Goal: Transaction & Acquisition: Purchase product/service

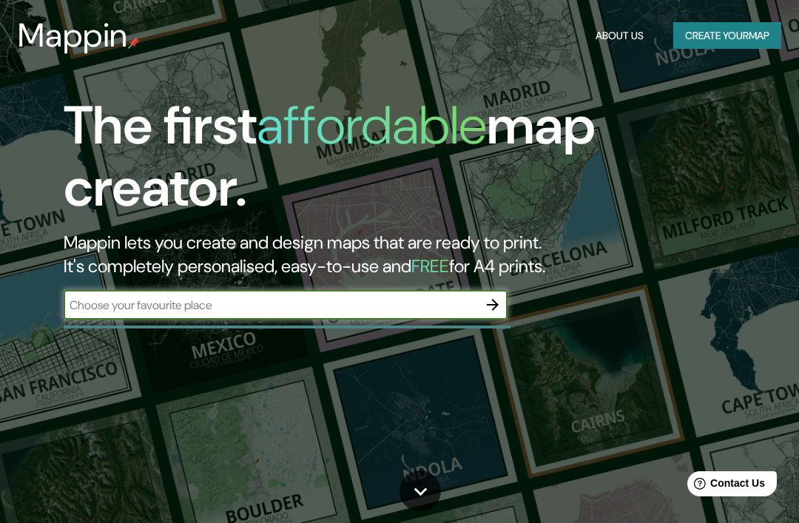
click at [324, 306] on input "text" at bounding box center [271, 305] width 414 height 17
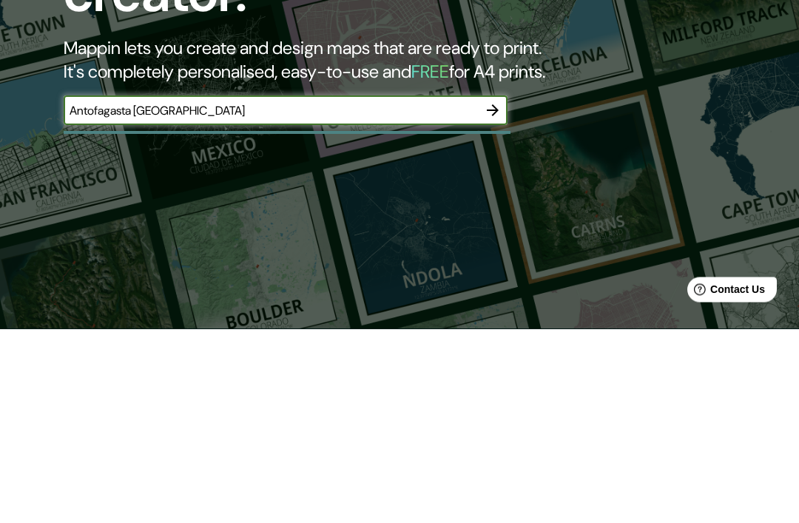
type input "Antofagasta [GEOGRAPHIC_DATA]"
click at [495, 299] on icon "button" at bounding box center [493, 305] width 12 height 12
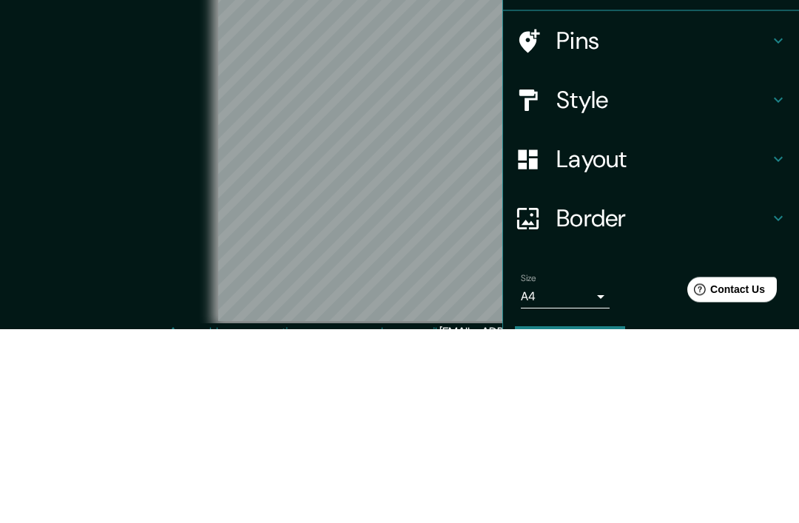
scroll to position [61, 0]
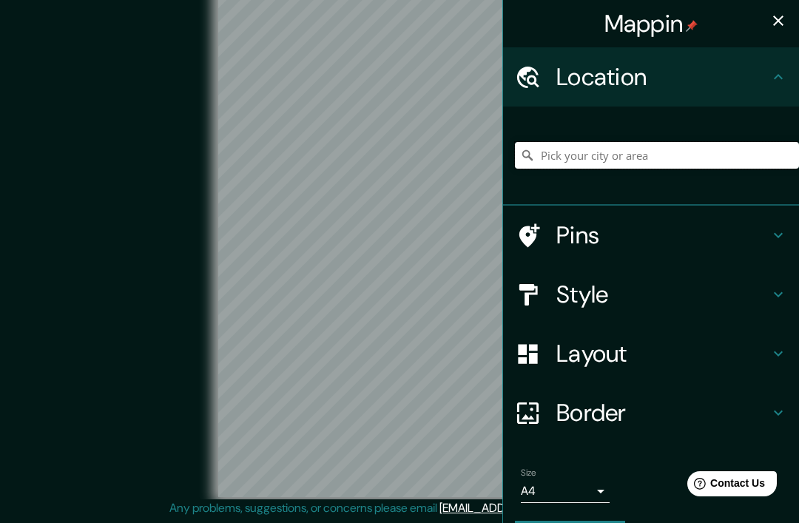
click at [631, 155] on input "Pick your city or area" at bounding box center [657, 155] width 284 height 27
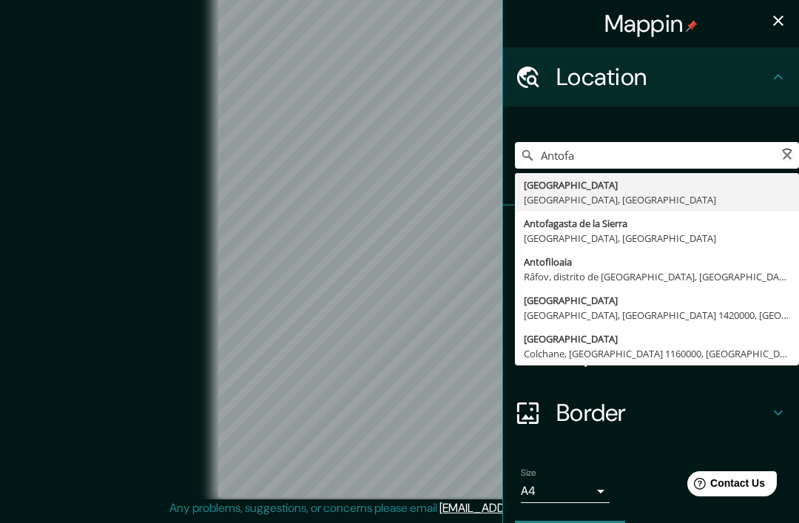
type input "[GEOGRAPHIC_DATA], [GEOGRAPHIC_DATA], [GEOGRAPHIC_DATA]"
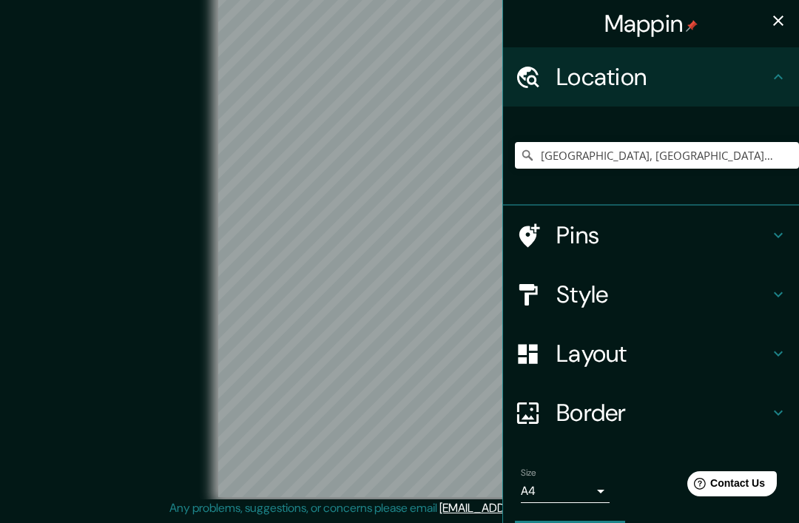
click at [766, 118] on div "[GEOGRAPHIC_DATA], [GEOGRAPHIC_DATA], [GEOGRAPHIC_DATA]" at bounding box center [657, 155] width 284 height 74
click at [776, 419] on div "Border" at bounding box center [651, 412] width 296 height 59
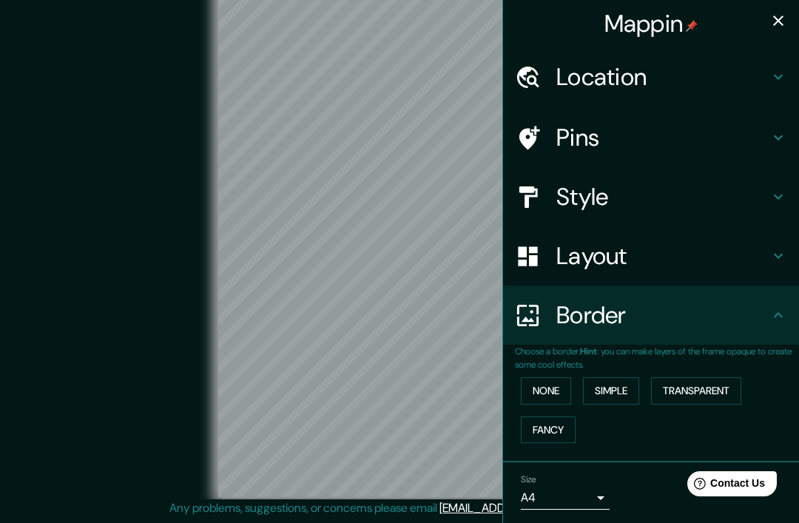
click at [622, 383] on button "Simple" at bounding box center [611, 390] width 56 height 27
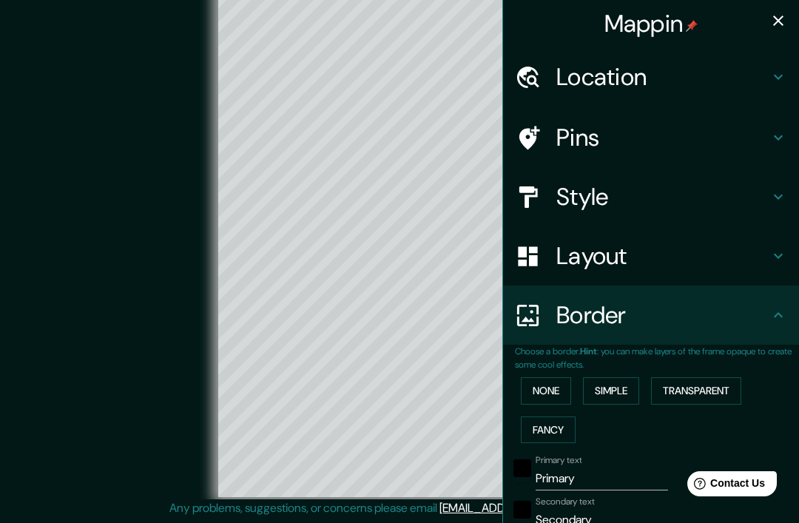
click at [625, 386] on button "Simple" at bounding box center [611, 390] width 56 height 27
type input "196"
type input "39"
click at [619, 389] on button "Simple" at bounding box center [611, 390] width 56 height 27
type input "196"
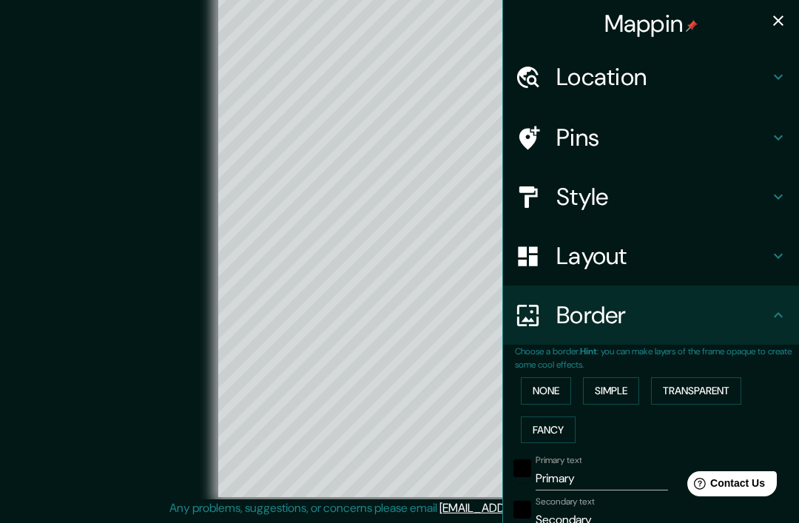
type input "39"
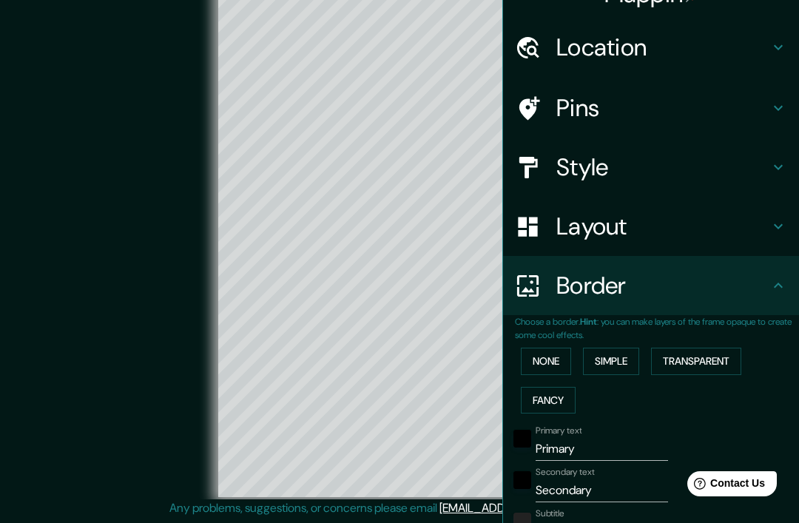
scroll to position [29, 0]
click at [566, 360] on button "None" at bounding box center [546, 362] width 50 height 27
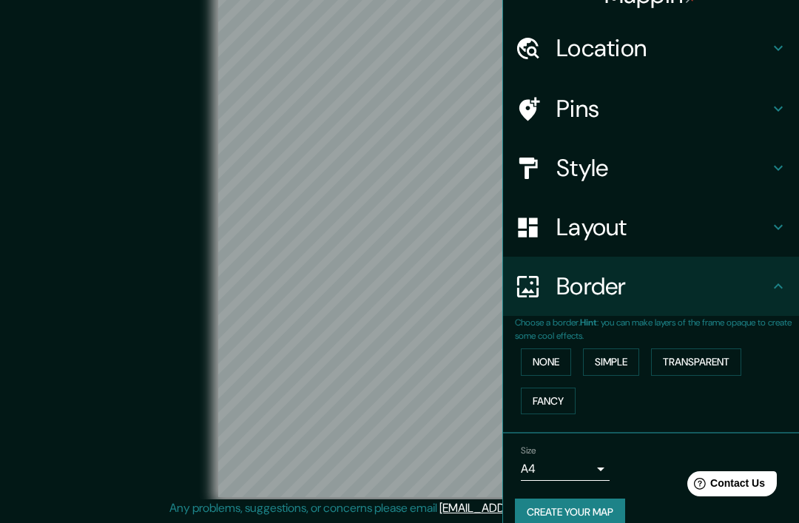
click at [711, 351] on button "Transparent" at bounding box center [696, 362] width 90 height 27
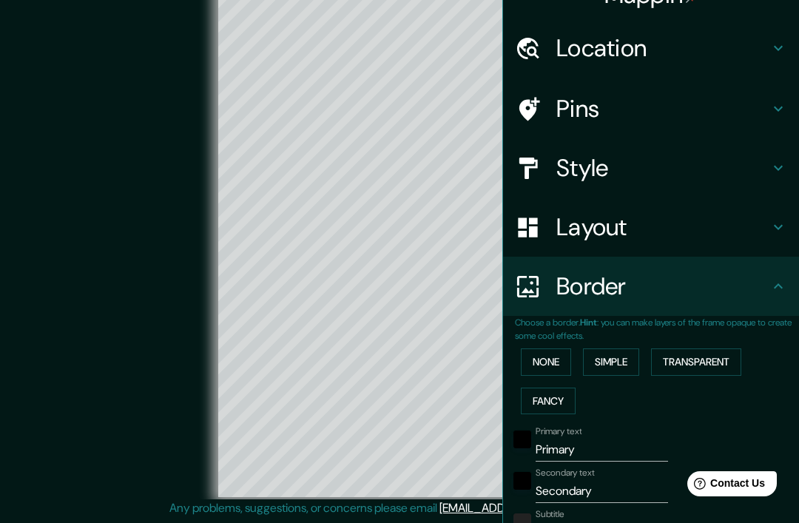
click at [708, 355] on button "Transparent" at bounding box center [696, 362] width 90 height 27
type input "236"
type input "39"
click at [560, 400] on button "Fancy" at bounding box center [548, 401] width 55 height 27
click at [551, 407] on button "Fancy" at bounding box center [548, 401] width 55 height 27
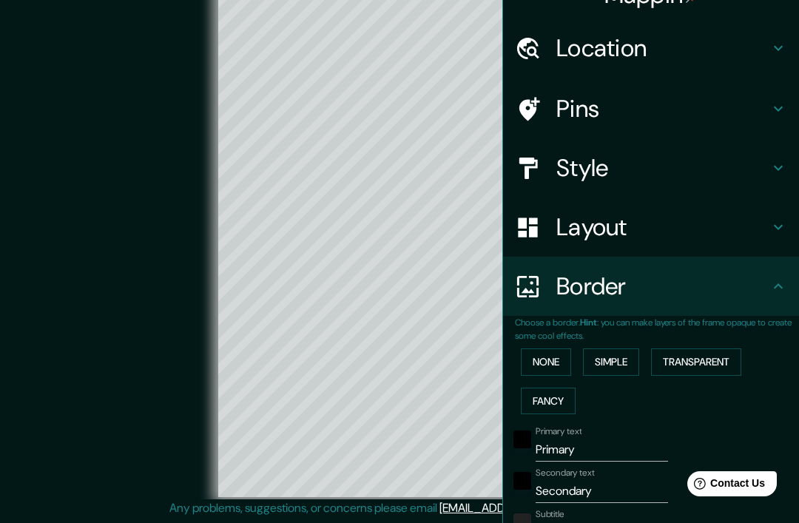
type input "196"
type input "39"
type input "20"
click at [553, 360] on button "None" at bounding box center [546, 362] width 50 height 27
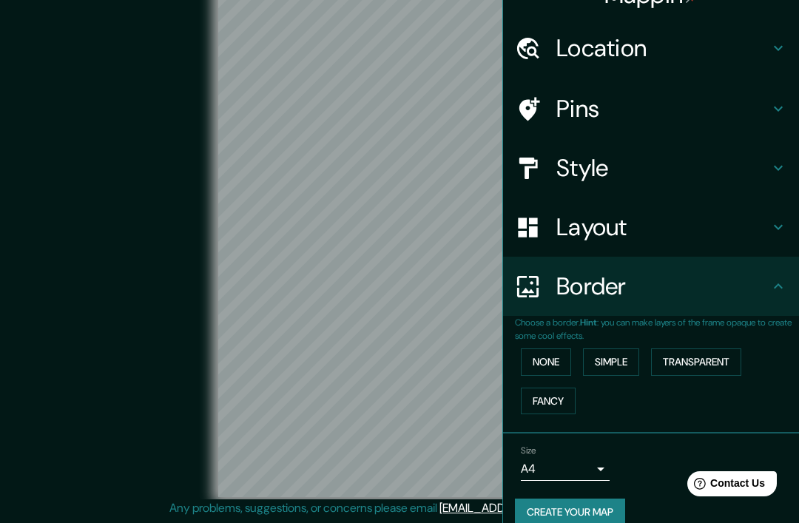
click at [668, 225] on h4 "Layout" at bounding box center [663, 227] width 213 height 30
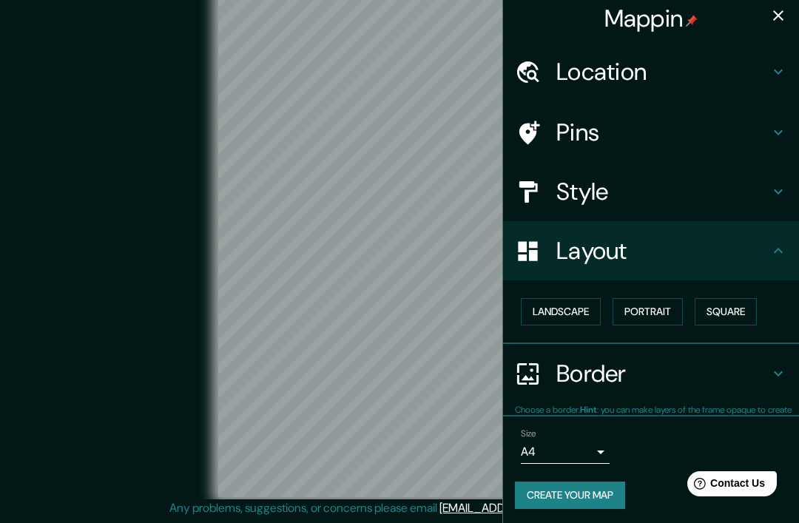
scroll to position [4, 0]
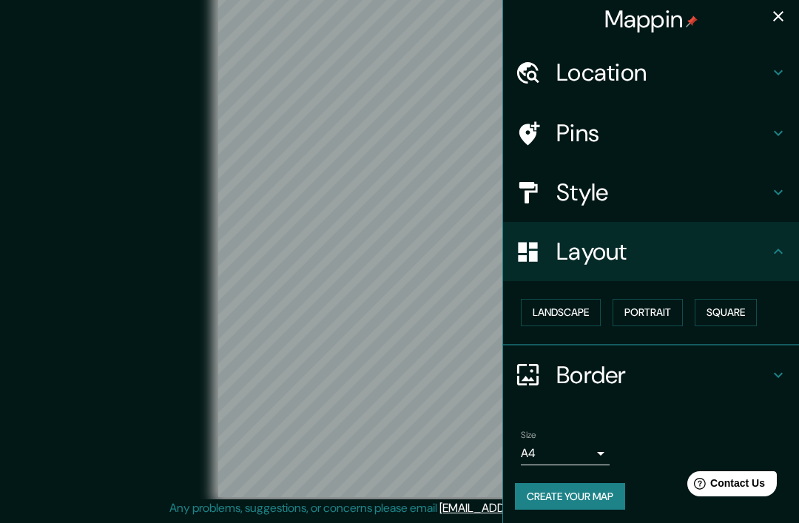
click at [593, 308] on button "Landscape" at bounding box center [561, 312] width 80 height 27
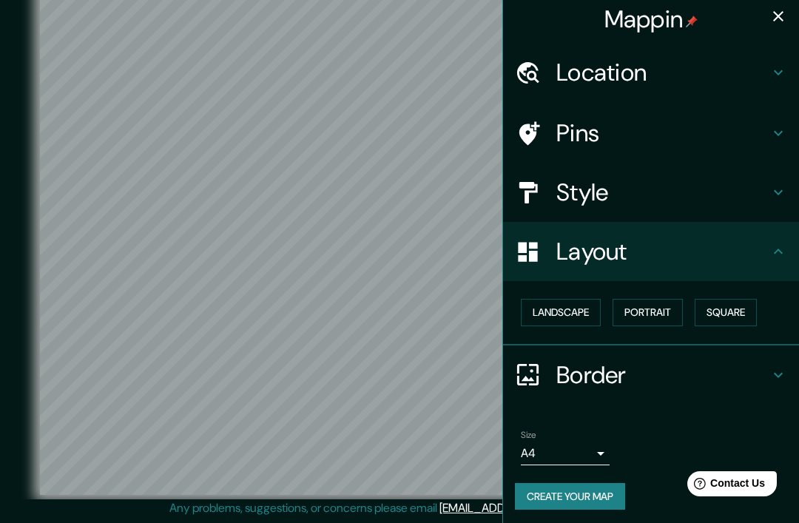
click at [665, 309] on button "Portrait" at bounding box center [648, 312] width 70 height 27
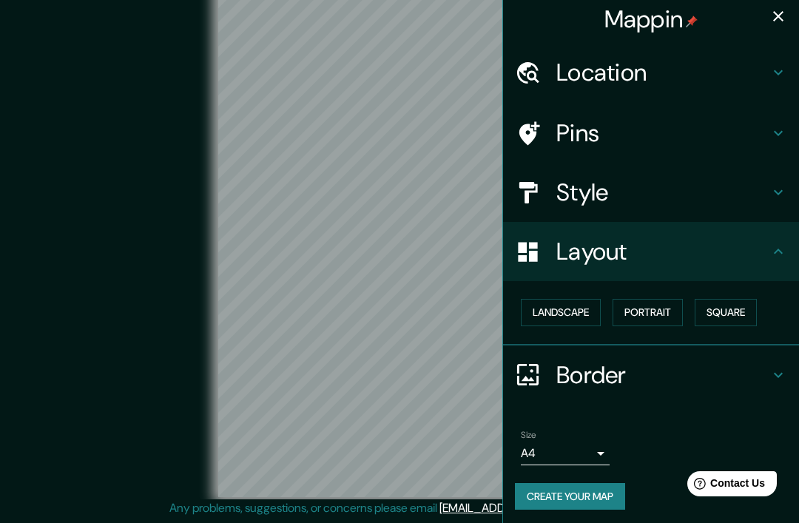
click at [661, 315] on button "Portrait" at bounding box center [648, 312] width 70 height 27
click at [586, 309] on button "Landscape" at bounding box center [561, 312] width 80 height 27
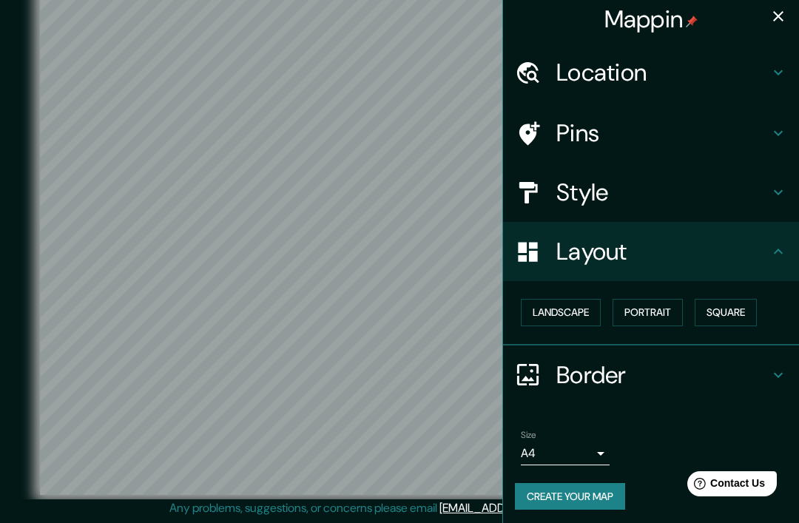
click at [717, 314] on button "Square" at bounding box center [726, 312] width 62 height 27
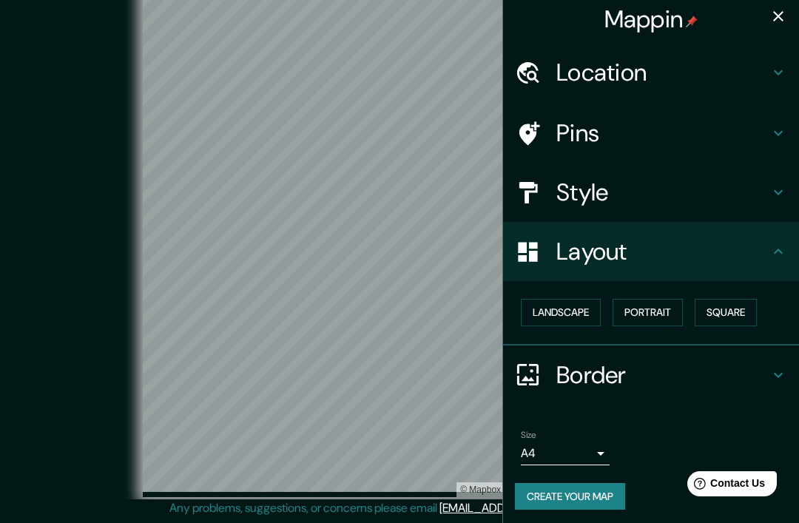
click at [716, 313] on button "Square" at bounding box center [726, 312] width 62 height 27
click at [579, 310] on button "Landscape" at bounding box center [561, 312] width 80 height 27
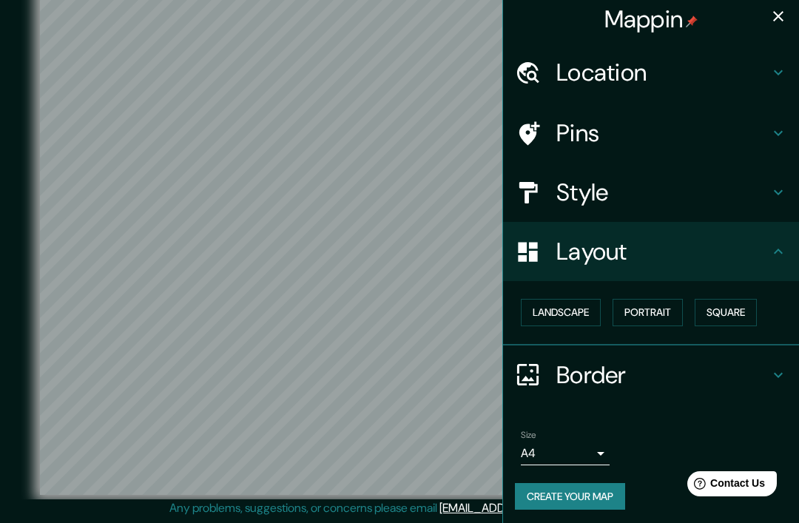
click at [652, 185] on h4 "Style" at bounding box center [663, 193] width 213 height 30
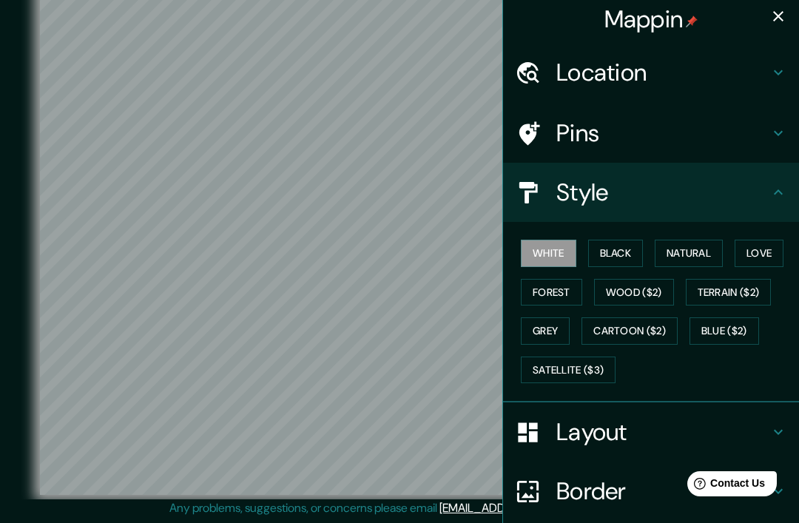
click at [636, 250] on button "Black" at bounding box center [616, 253] width 56 height 27
click at [709, 249] on button "Natural" at bounding box center [689, 253] width 68 height 27
click at [766, 247] on button "Love" at bounding box center [759, 253] width 49 height 27
click at [567, 283] on button "Forest" at bounding box center [551, 292] width 61 height 27
click at [635, 286] on button "Wood ($2)" at bounding box center [634, 292] width 80 height 27
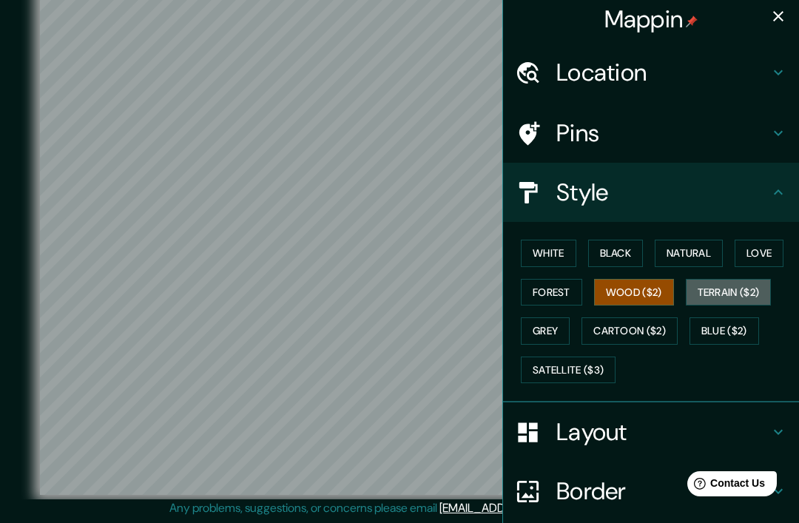
click at [736, 289] on button "Terrain ($2)" at bounding box center [729, 292] width 86 height 27
click at [550, 320] on button "Grey" at bounding box center [545, 330] width 49 height 27
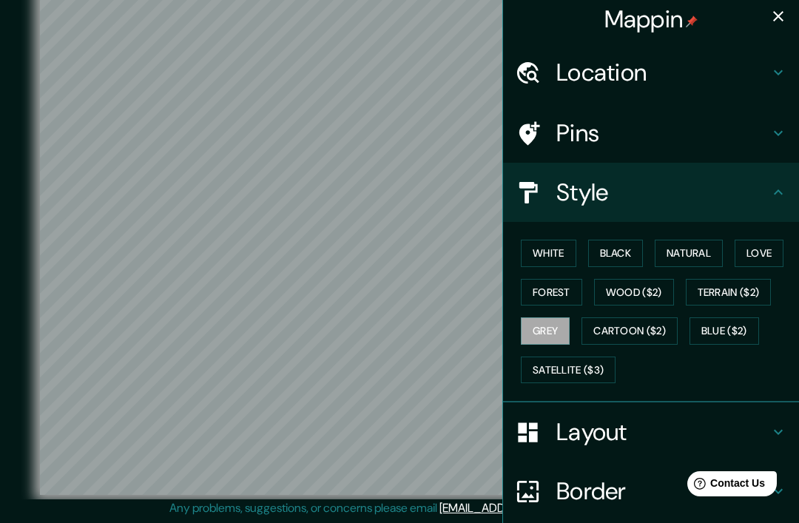
click at [615, 320] on button "Cartoon ($2)" at bounding box center [630, 330] width 96 height 27
click at [742, 319] on button "Blue ($2)" at bounding box center [725, 330] width 70 height 27
click at [580, 357] on button "Satellite ($3)" at bounding box center [568, 370] width 95 height 27
click at [735, 302] on button "Terrain ($2)" at bounding box center [729, 292] width 86 height 27
click at [731, 327] on button "Blue ($2)" at bounding box center [725, 330] width 70 height 27
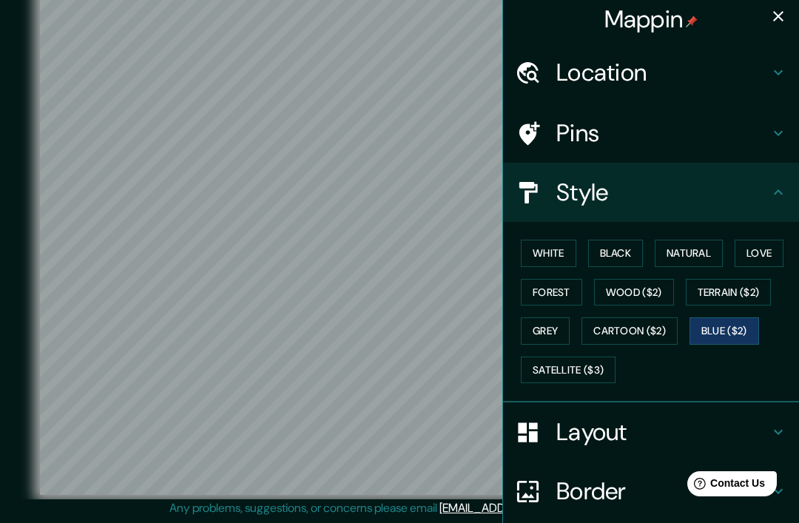
click at [642, 297] on button "Wood ($2)" at bounding box center [634, 292] width 80 height 27
click at [685, 138] on h4 "Pins" at bounding box center [663, 133] width 213 height 30
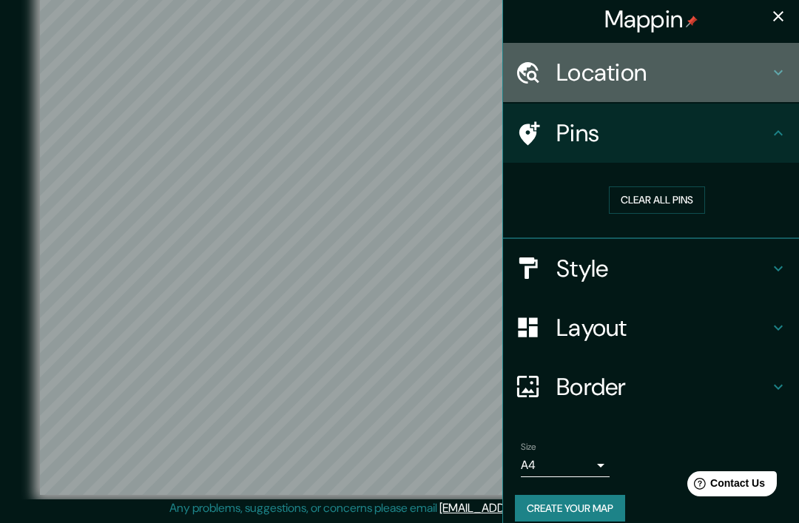
click at [716, 78] on h4 "Location" at bounding box center [663, 73] width 213 height 30
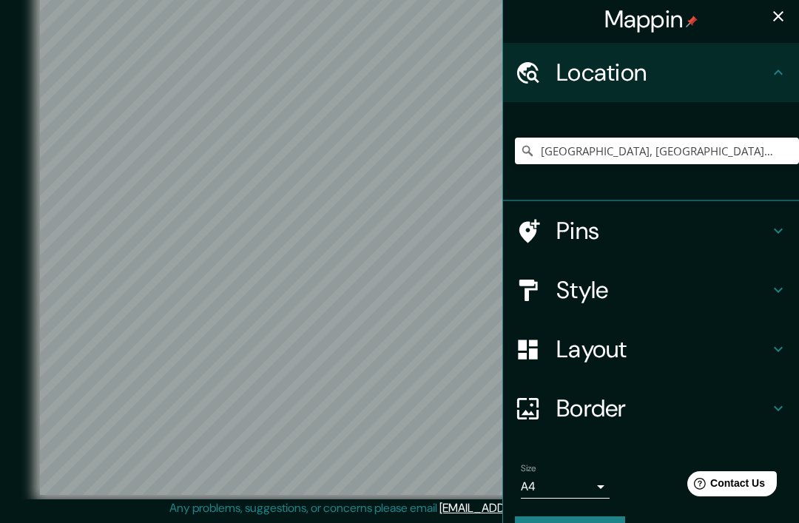
click at [759, 77] on h4 "Location" at bounding box center [663, 73] width 213 height 30
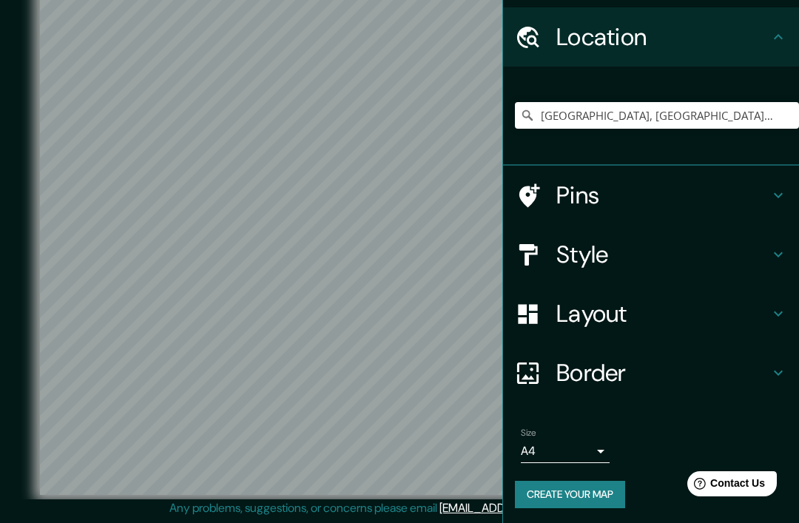
scroll to position [38, 0]
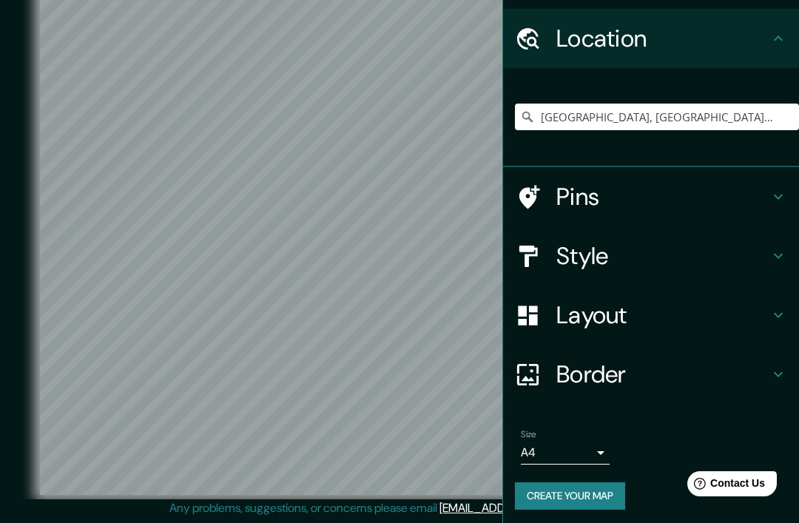
click at [594, 457] on body "Mappin Location [GEOGRAPHIC_DATA], [GEOGRAPHIC_DATA], [GEOGRAPHIC_DATA] Pins St…" at bounding box center [399, 242] width 799 height 523
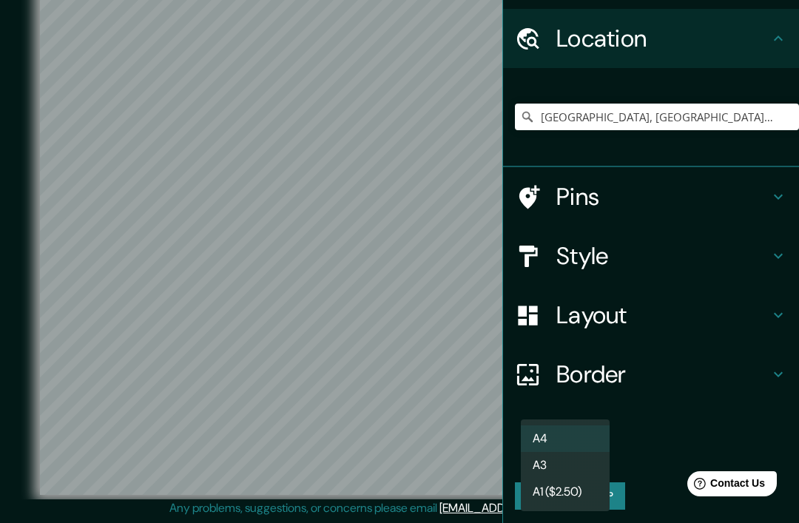
click at [577, 464] on li "A3" at bounding box center [565, 465] width 89 height 27
type input "a4"
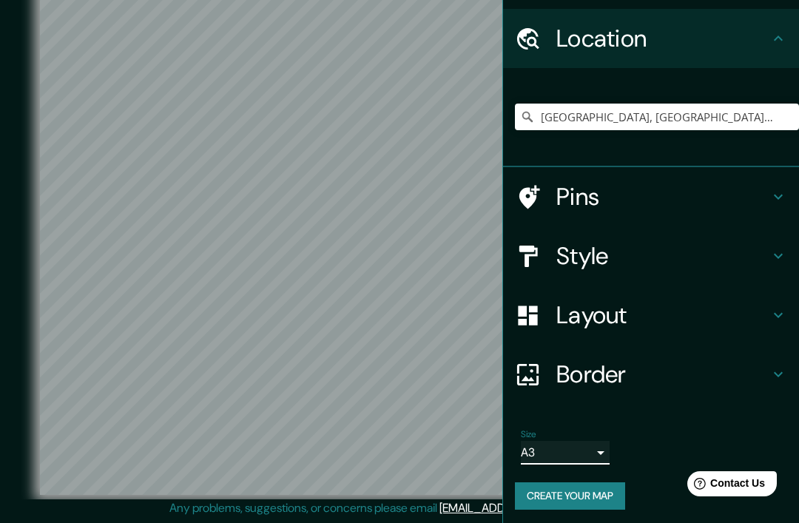
scroll to position [0, 0]
